Goal: Task Accomplishment & Management: Use online tool/utility

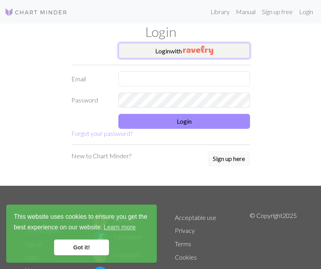
click at [194, 52] on img "button" at bounding box center [198, 50] width 30 height 9
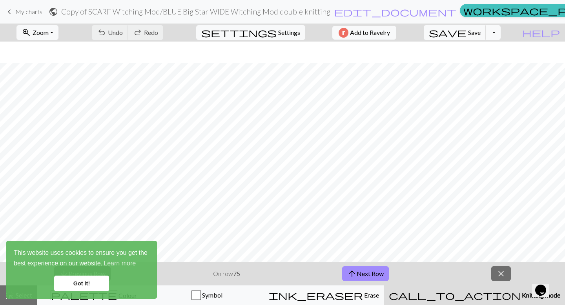
scroll to position [1299, 0]
click at [87, 268] on div "This website uses cookies to ensure you get the best experience on our website.…" at bounding box center [81, 270] width 151 height 58
click at [87, 268] on link "Got it!" at bounding box center [81, 284] width 55 height 16
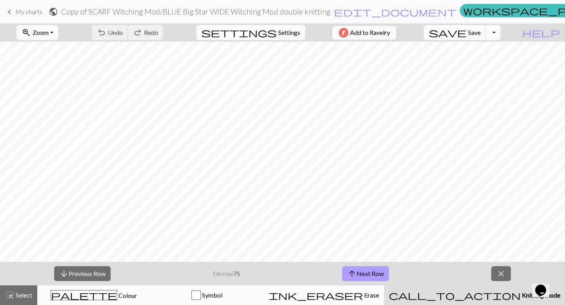
click at [321, 268] on button "arrow_upward Next Row" at bounding box center [365, 273] width 47 height 15
click at [321, 266] on button "arrow_upward Next Row" at bounding box center [365, 273] width 47 height 15
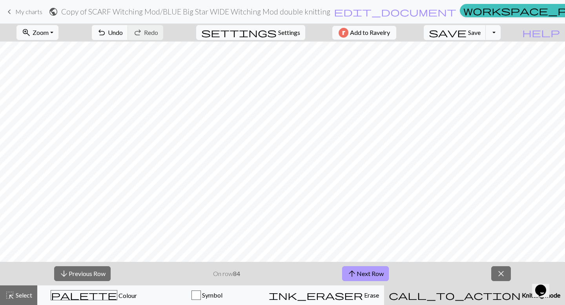
click at [321, 266] on button "arrow_upward Next Row" at bounding box center [365, 273] width 47 height 15
